Goal: Task Accomplishment & Management: Manage account settings

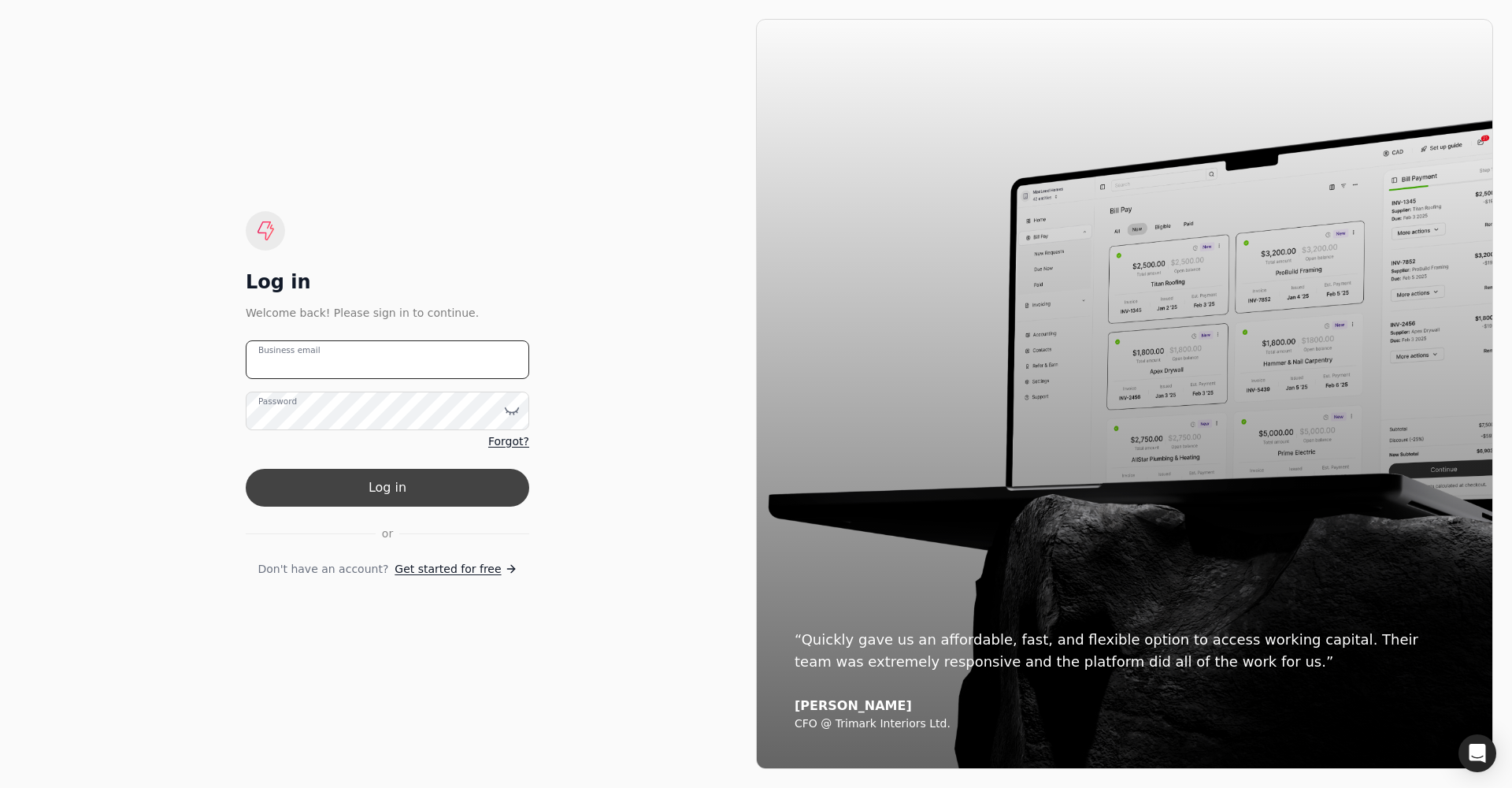
type email "[PERSON_NAME][EMAIL_ADDRESS][PERSON_NAME][DOMAIN_NAME]"
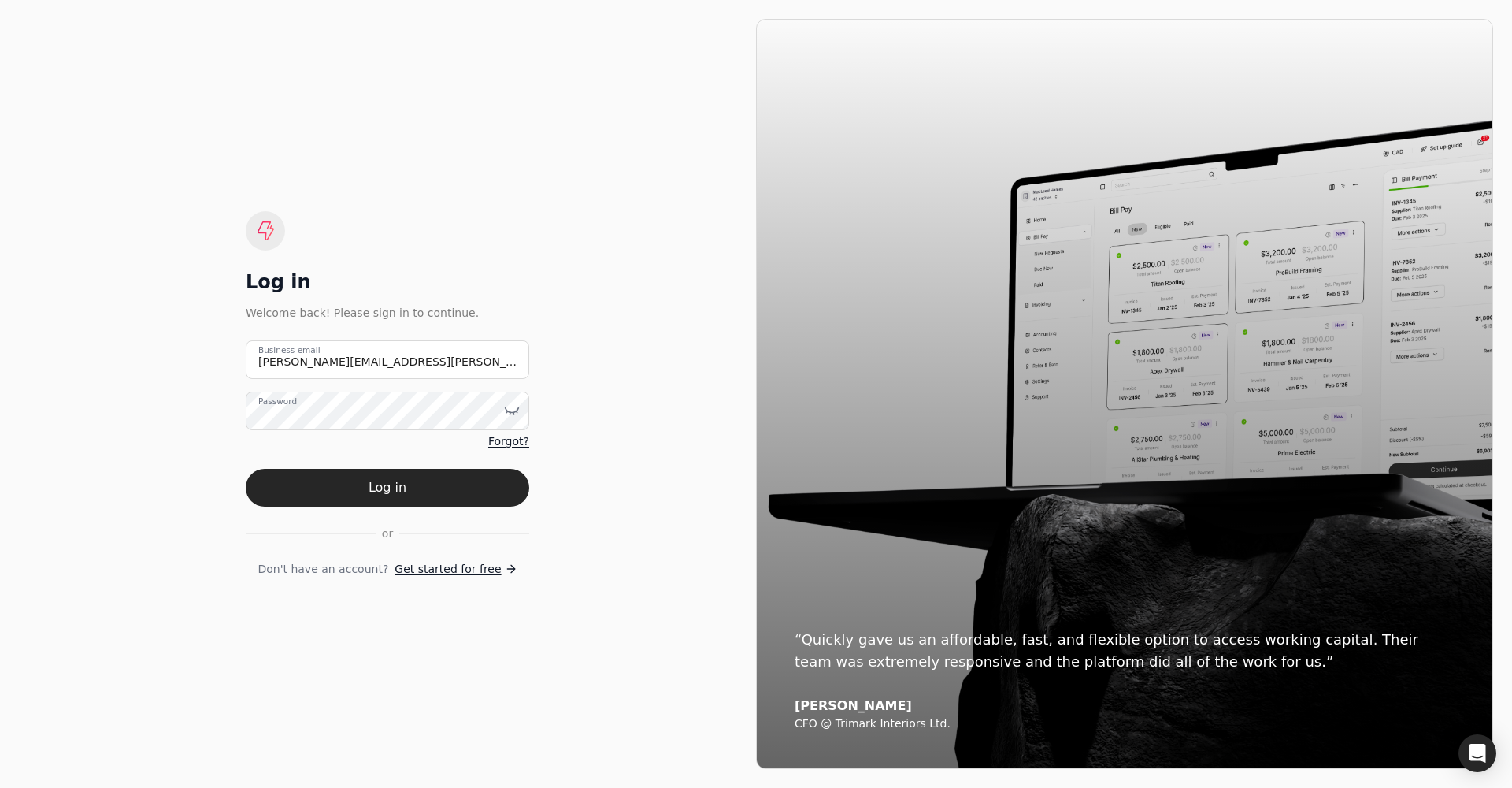
click at [392, 474] on button "Log in" at bounding box center [387, 487] width 284 height 38
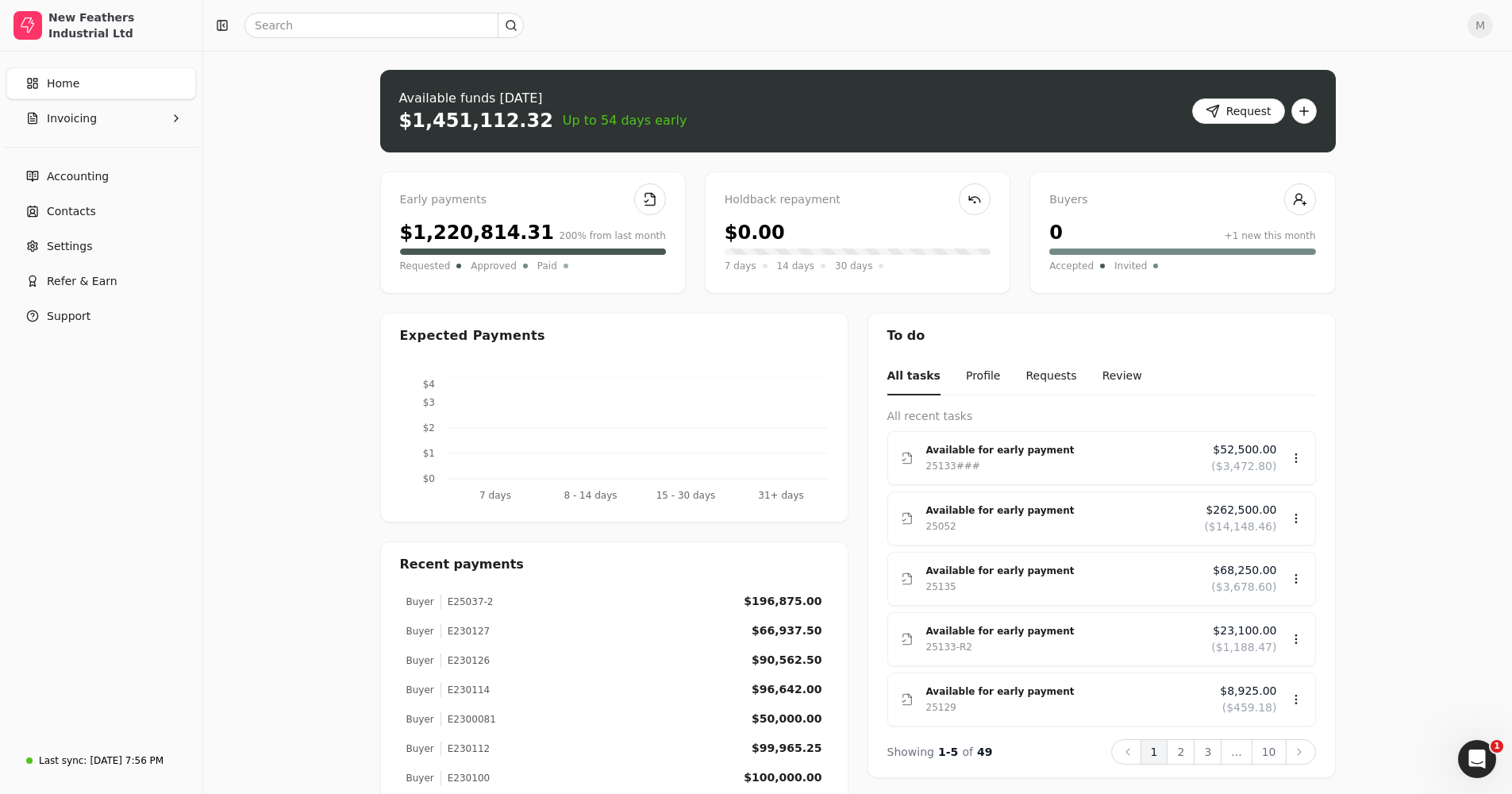
drag, startPoint x: 800, startPoint y: 29, endPoint x: 218, endPoint y: 87, distance: 584.9
click at [218, 87] on main "M Upload file: Drag your invoice here to upload or browse for files Available f…" at bounding box center [858, 490] width 1309 height 981
click at [104, 116] on button "Invoicing" at bounding box center [101, 118] width 190 height 32
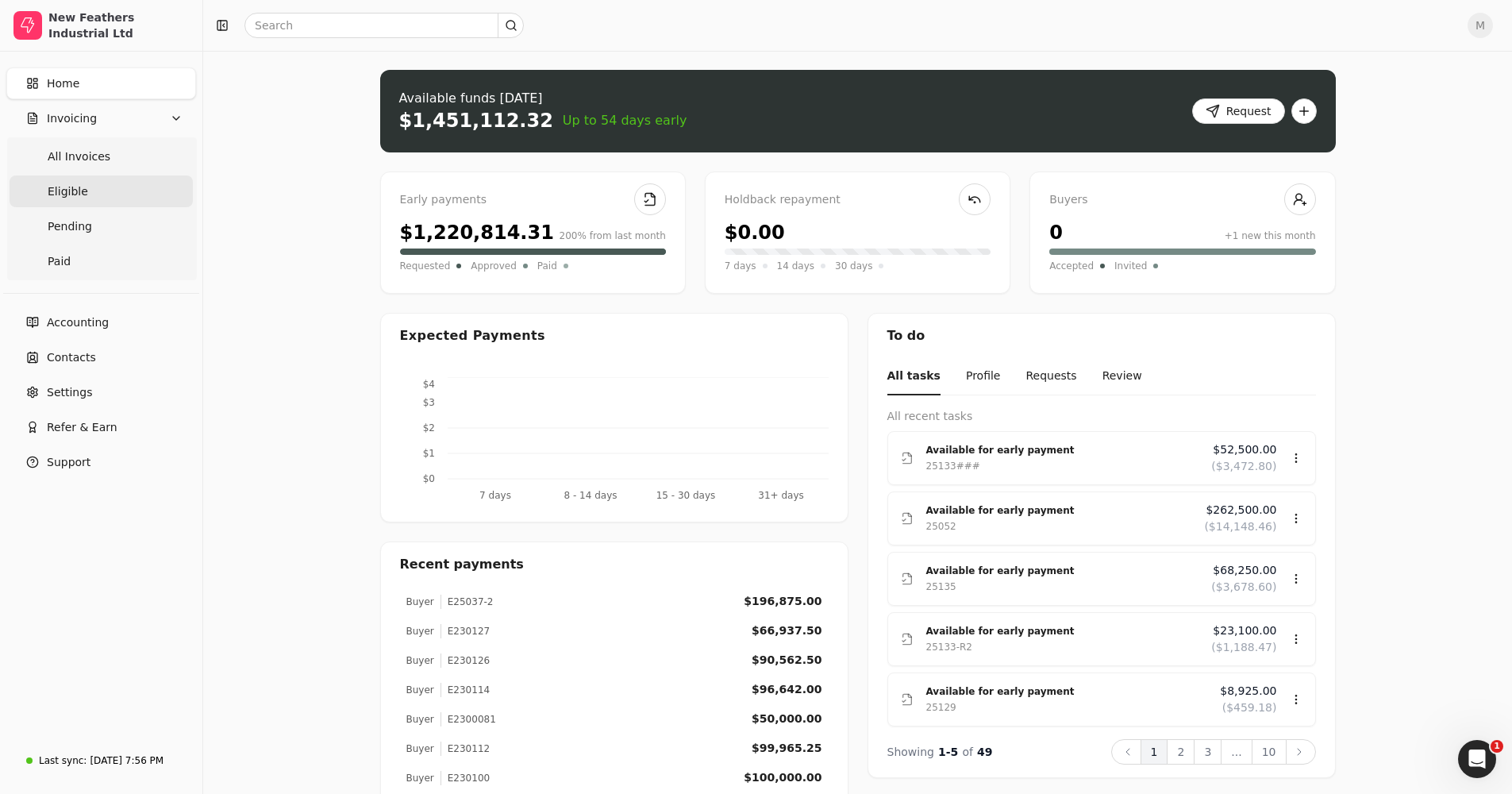
click at [112, 202] on link "Eligible" at bounding box center [101, 191] width 183 height 32
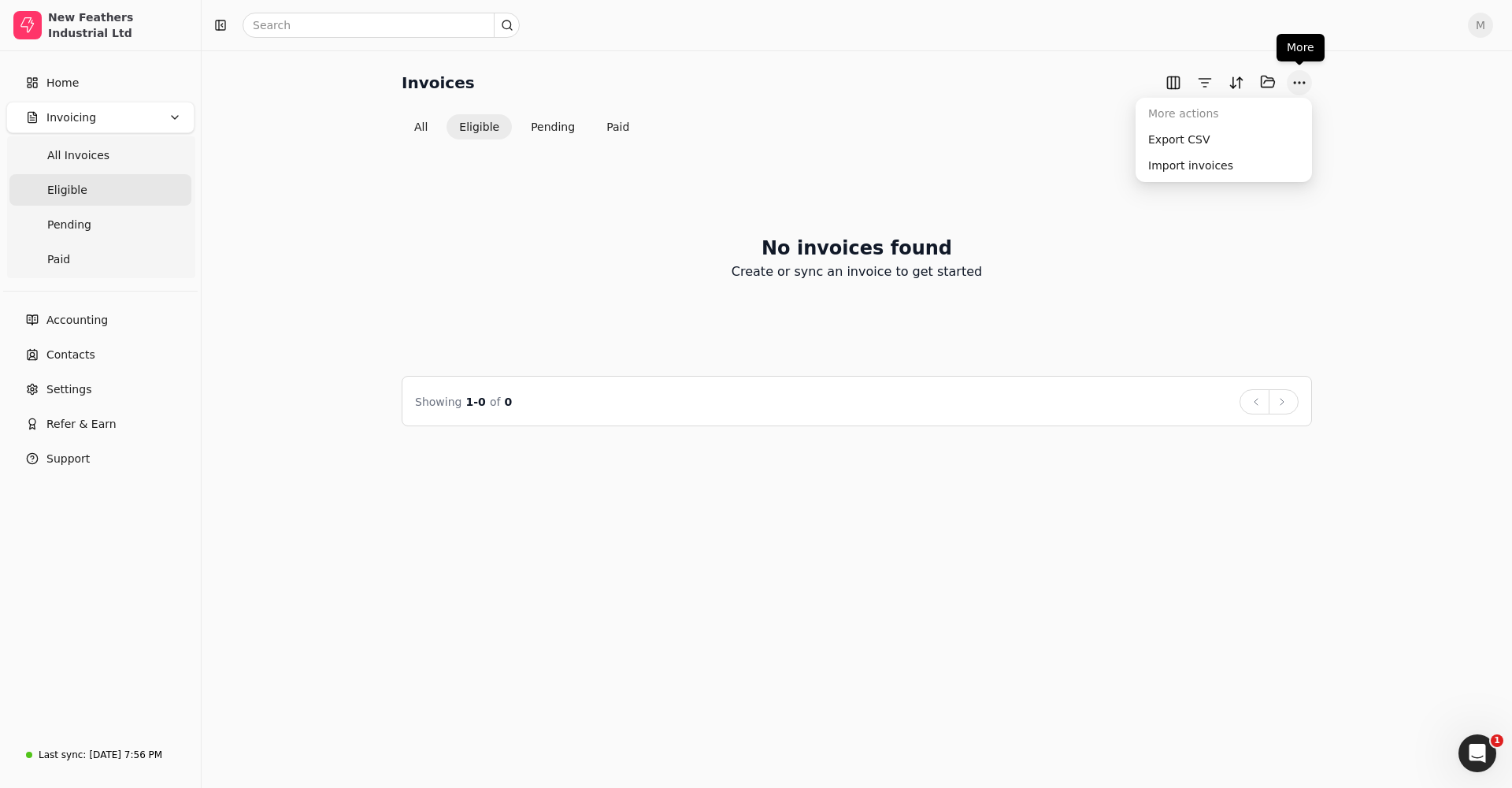
click at [1301, 79] on button "More" at bounding box center [1299, 82] width 25 height 25
click at [1234, 168] on div "Import invoices" at bounding box center [1224, 166] width 170 height 26
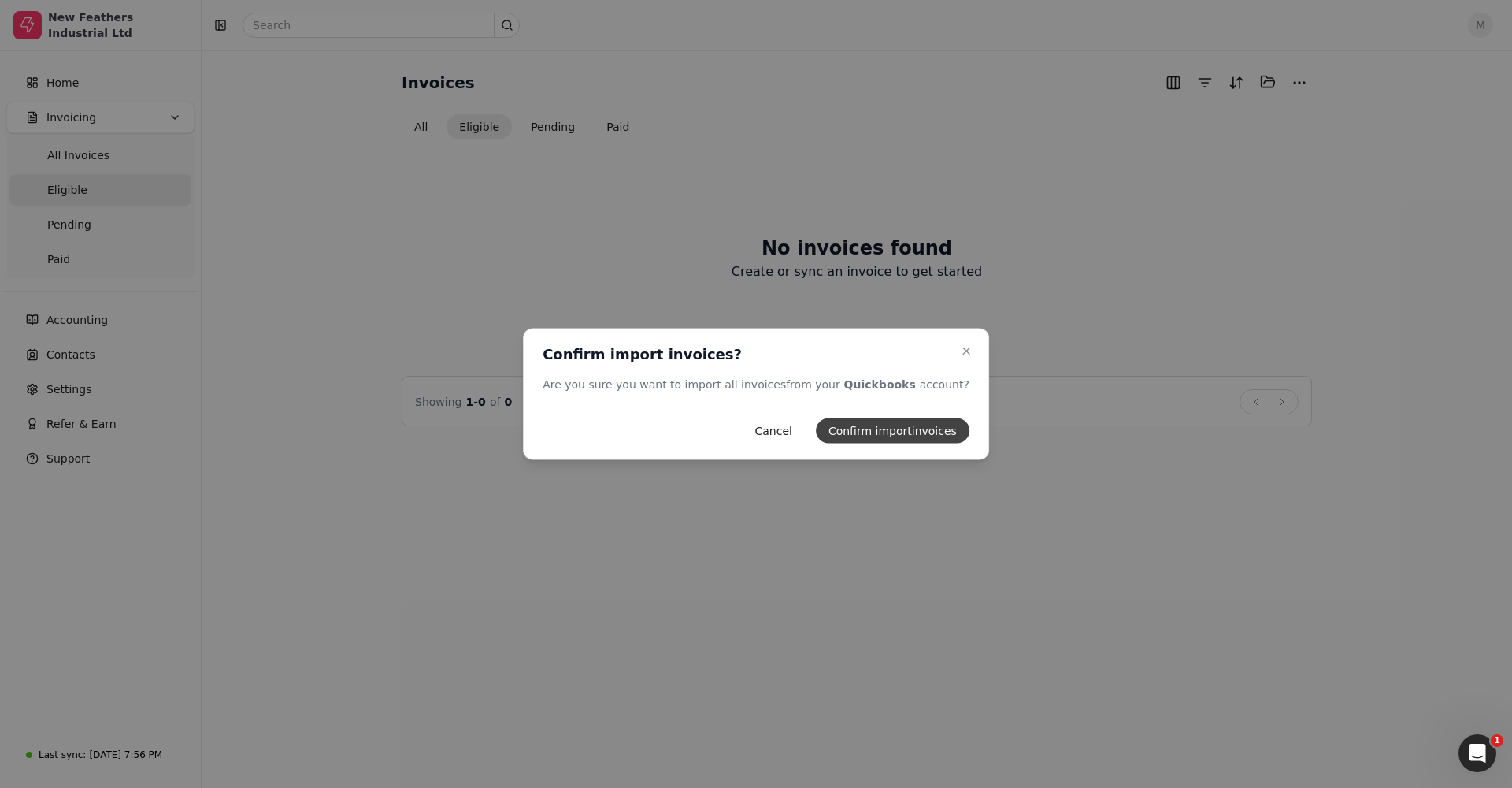
click at [877, 436] on button "Confirm import invoices" at bounding box center [892, 431] width 153 height 25
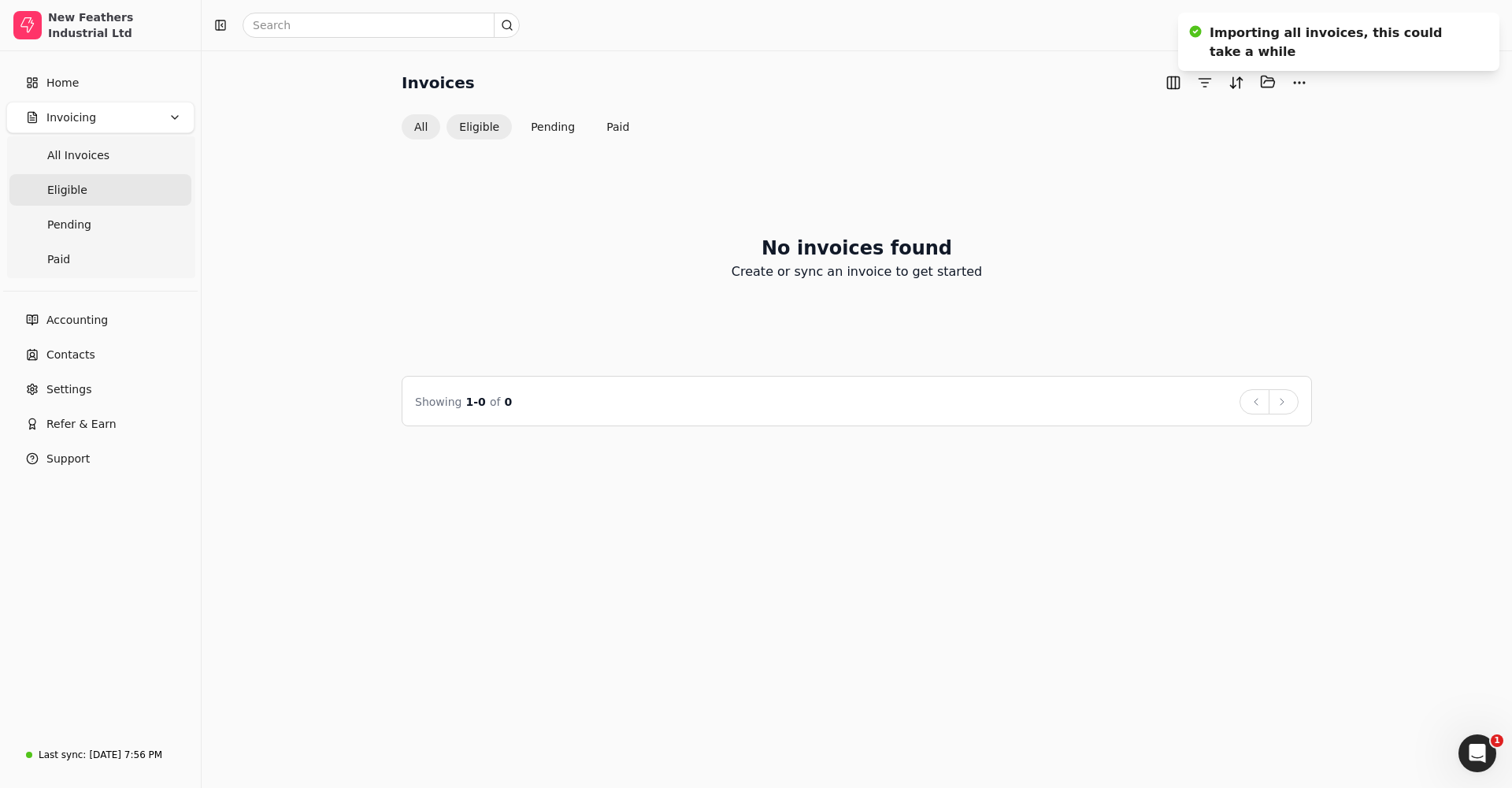
drag, startPoint x: 419, startPoint y: 129, endPoint x: 429, endPoint y: 130, distance: 10.0
click at [420, 129] on button "All" at bounding box center [421, 126] width 39 height 25
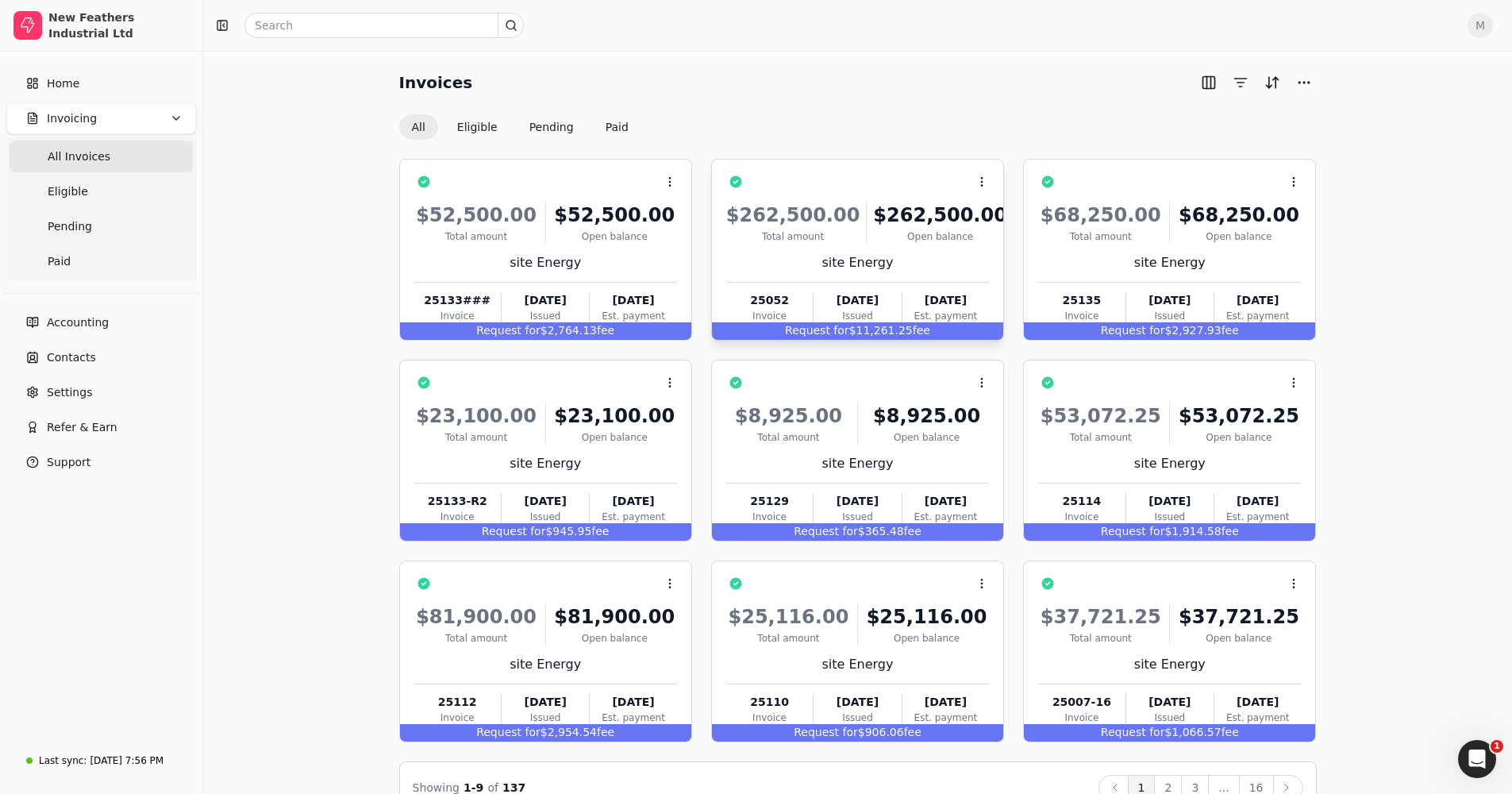
scroll to position [37, 0]
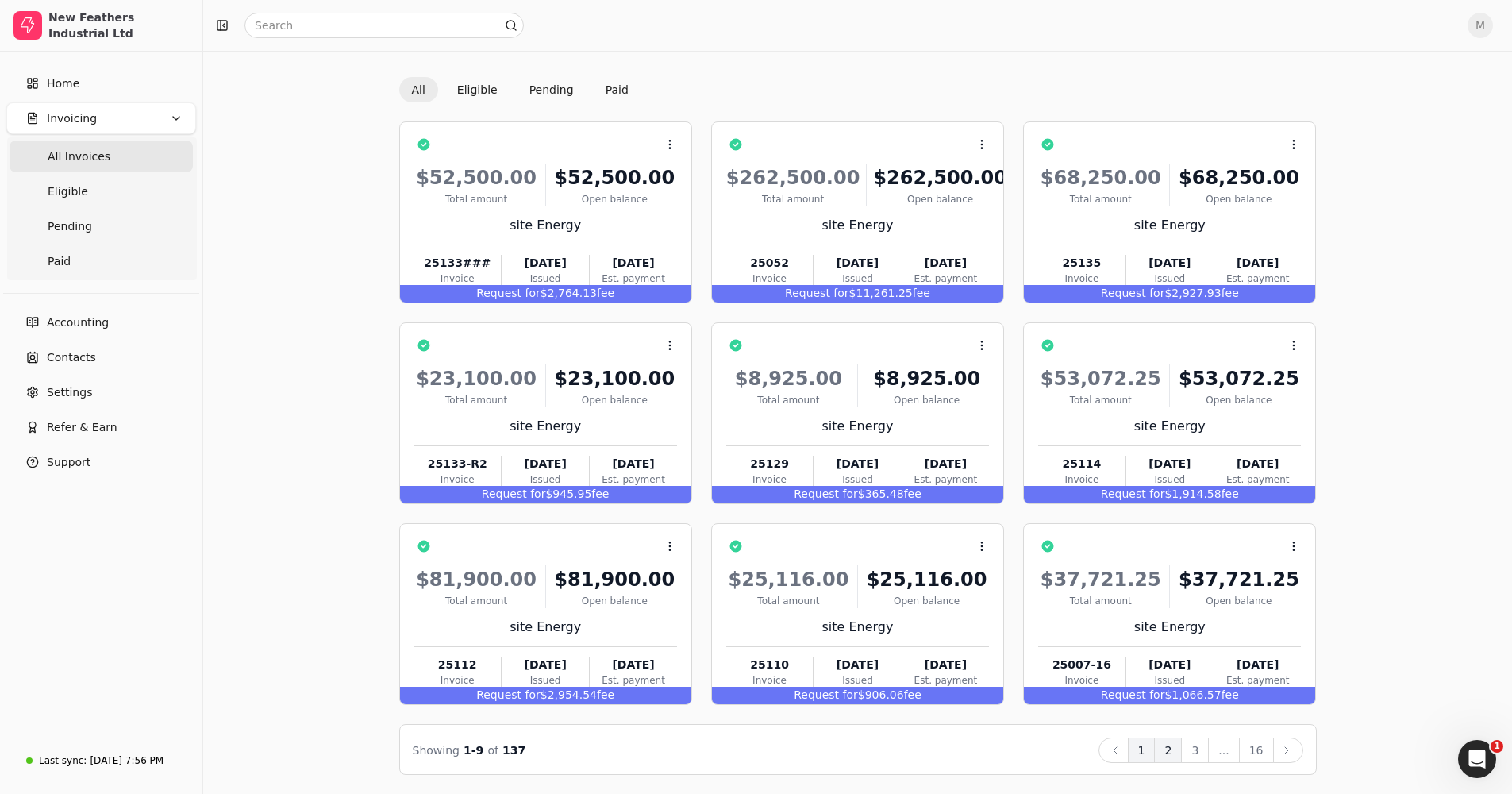
click at [1175, 761] on button "2" at bounding box center [1168, 750] width 28 height 25
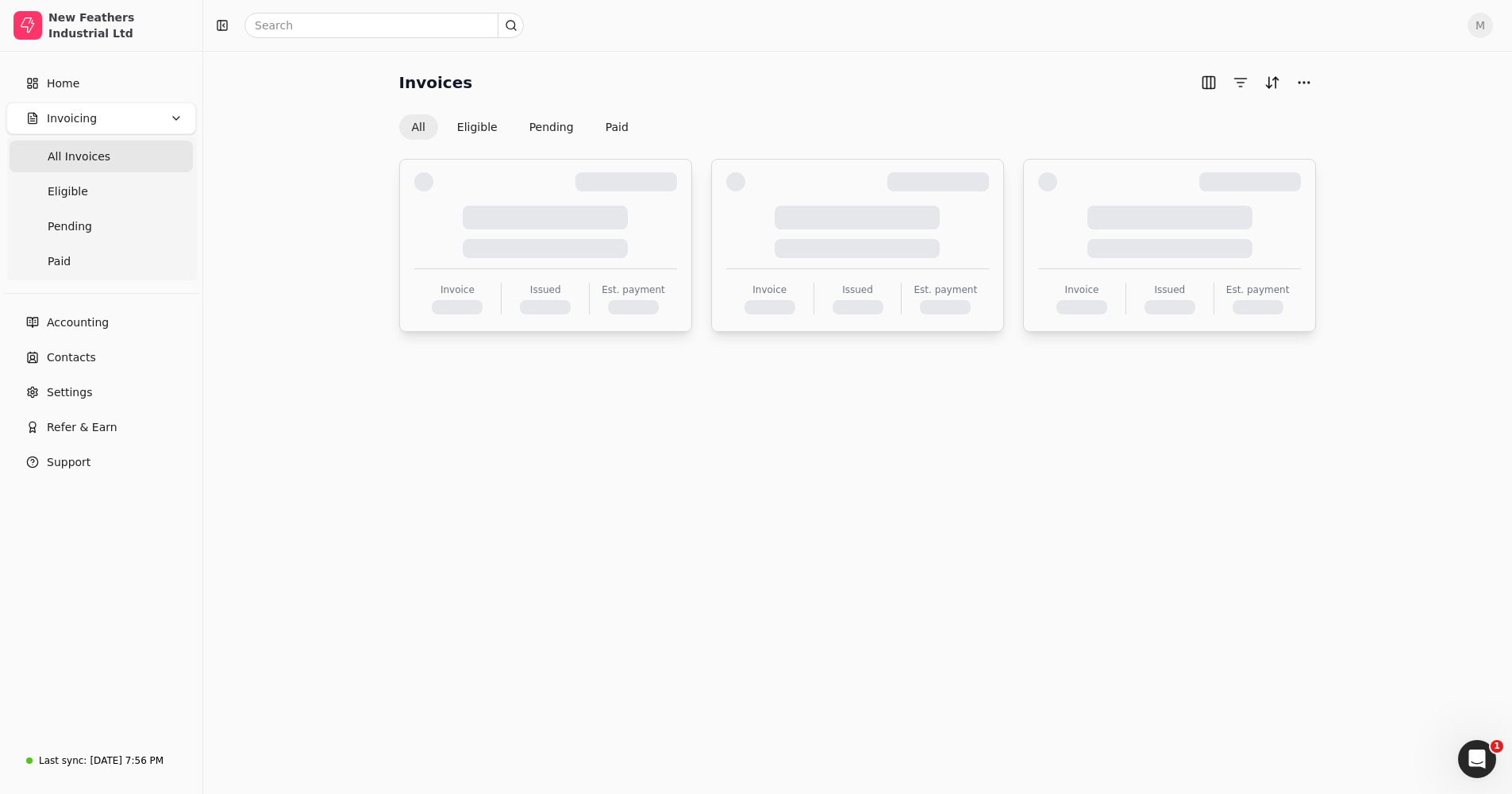
scroll to position [0, 0]
